Goal: Information Seeking & Learning: Learn about a topic

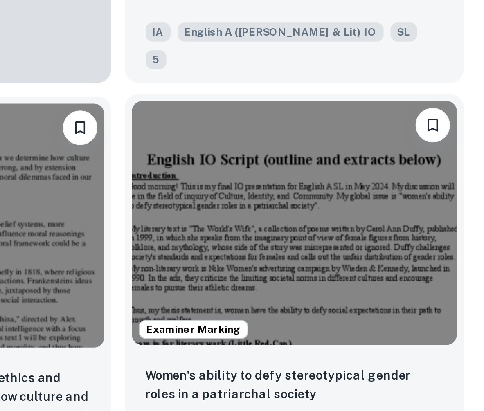
scroll to position [862, 0]
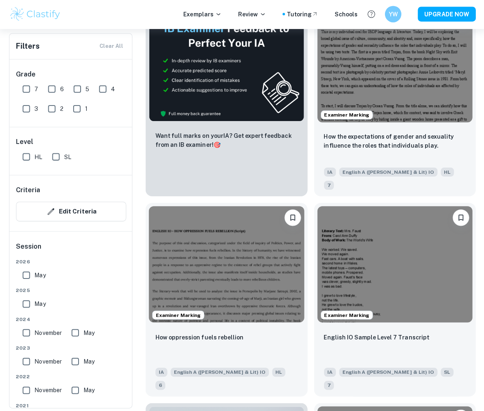
scroll to position [2006, 0]
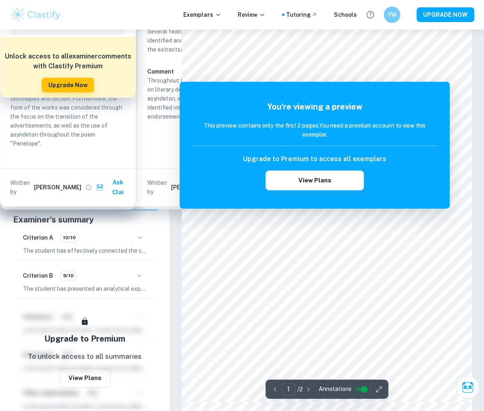
scroll to position [38, 0]
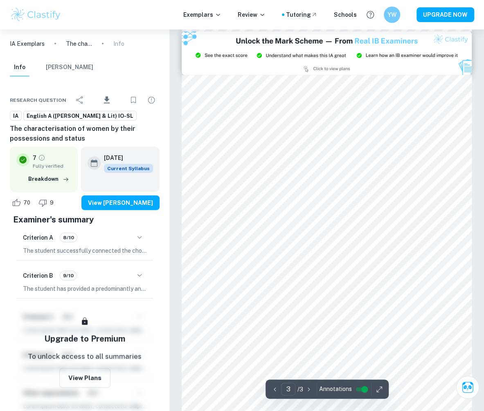
scroll to position [949, 0]
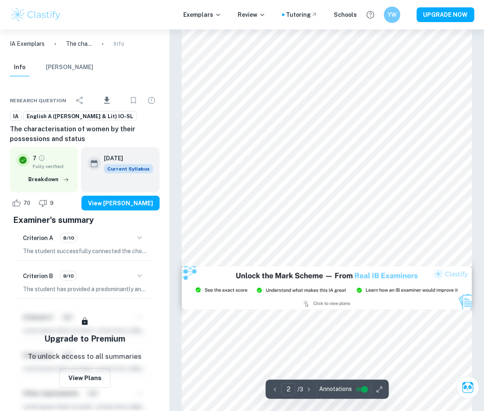
type input "1"
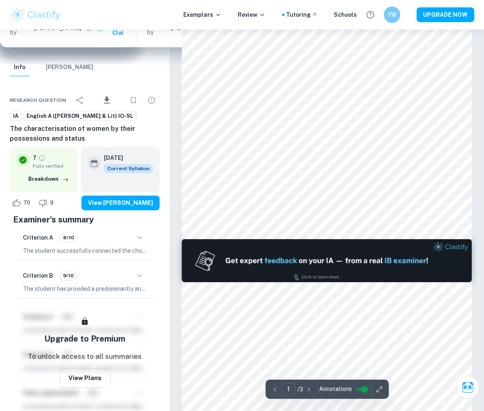
scroll to position [0, 0]
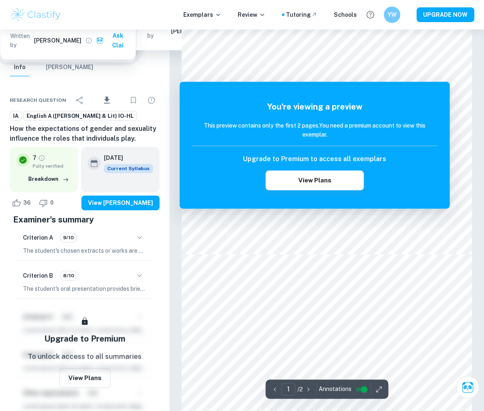
scroll to position [190, 0]
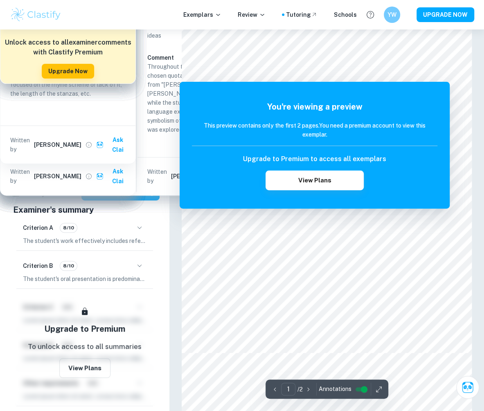
scroll to position [108, 0]
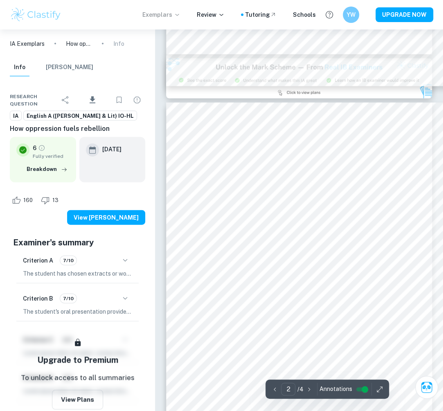
scroll to position [244, 0]
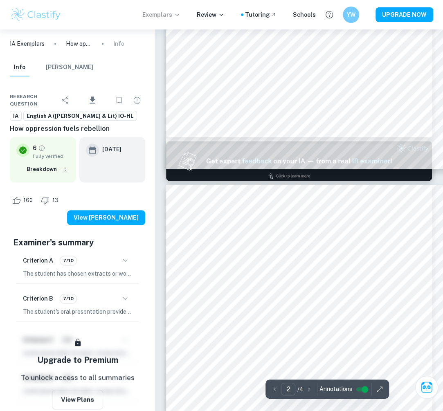
type input "1"
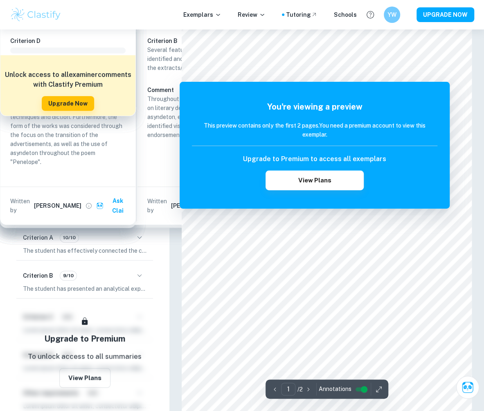
scroll to position [19, 0]
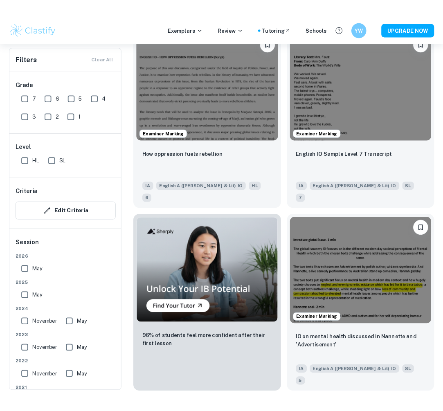
scroll to position [2194, 0]
